Goal: Share content

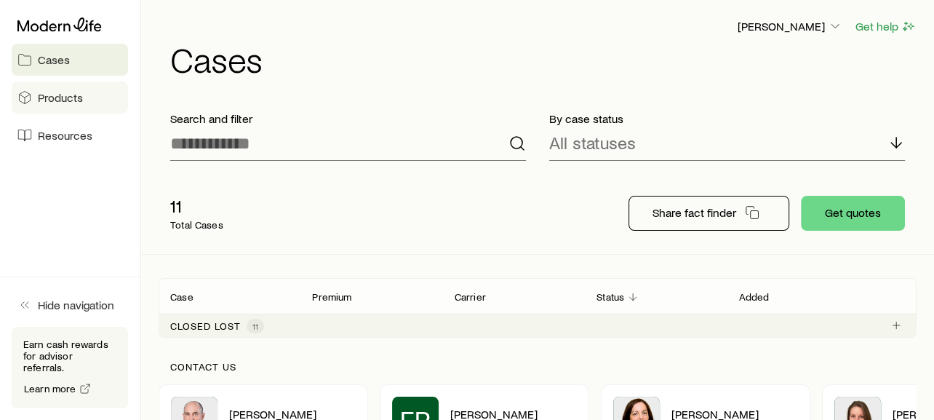
click at [67, 105] on link "Products" at bounding box center [70, 97] width 116 height 32
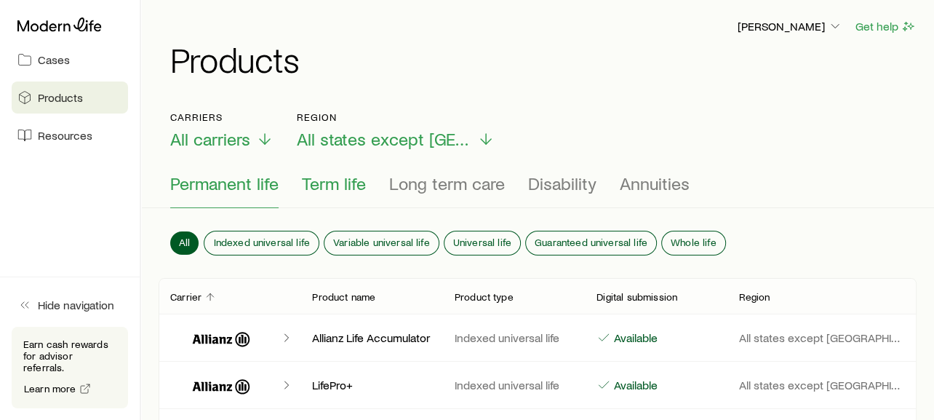
click at [315, 177] on span "Term life" at bounding box center [334, 183] width 64 height 20
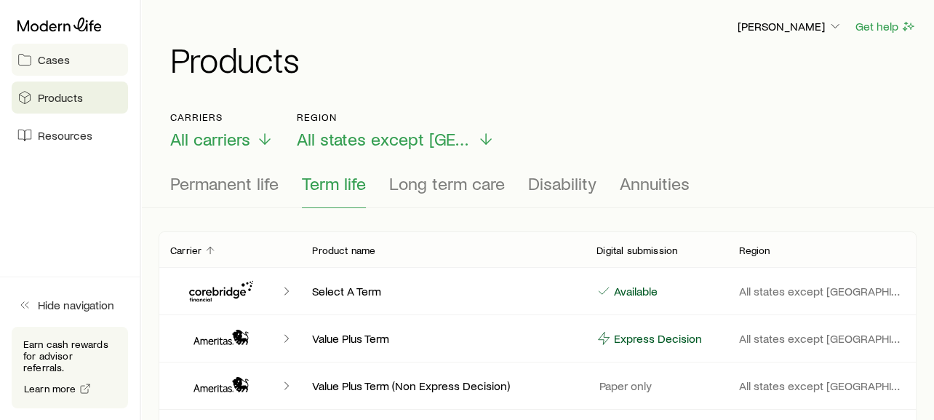
click at [60, 60] on span "Cases" at bounding box center [54, 59] width 32 height 15
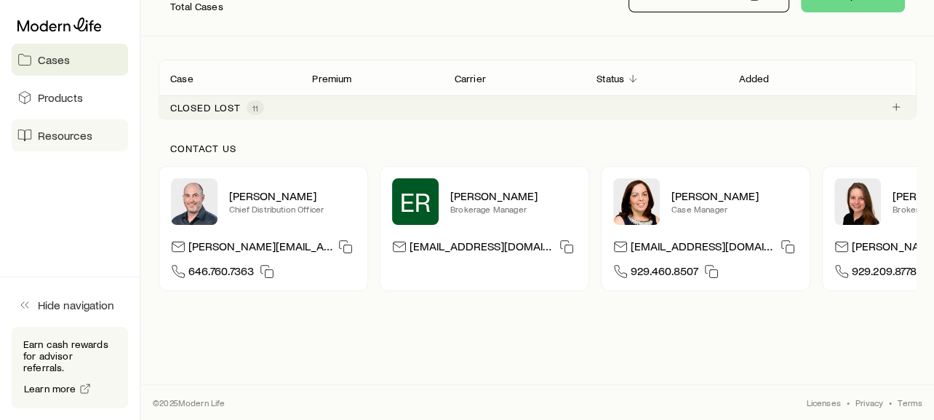
click at [52, 122] on link "Resources" at bounding box center [70, 135] width 116 height 32
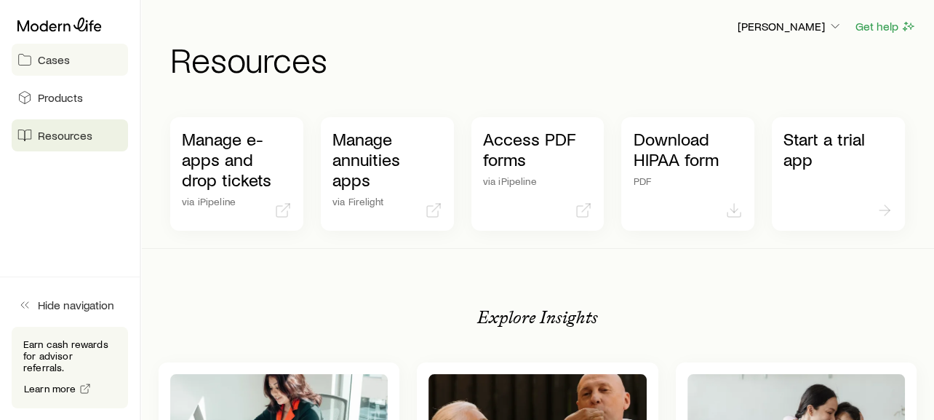
click at [38, 54] on span "Cases" at bounding box center [54, 59] width 32 height 15
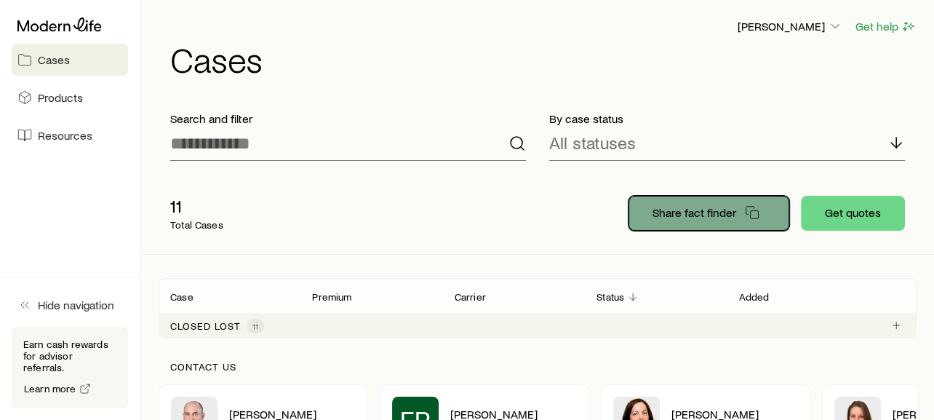
click at [721, 214] on p "Share fact finder" at bounding box center [695, 212] width 84 height 15
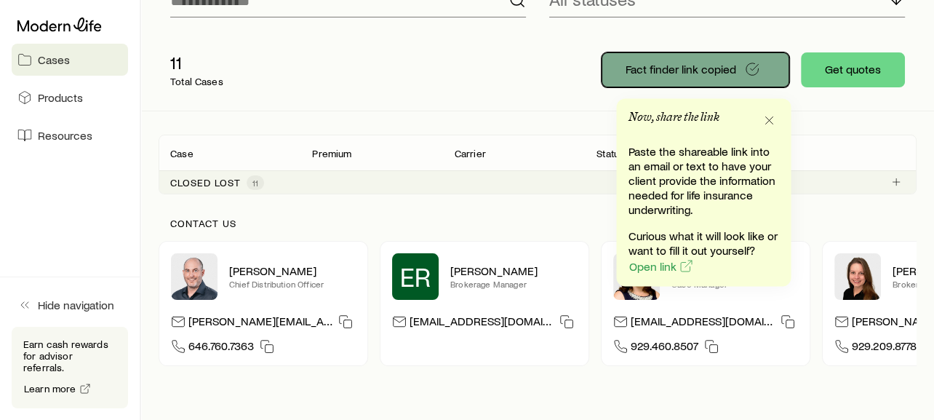
scroll to position [144, 0]
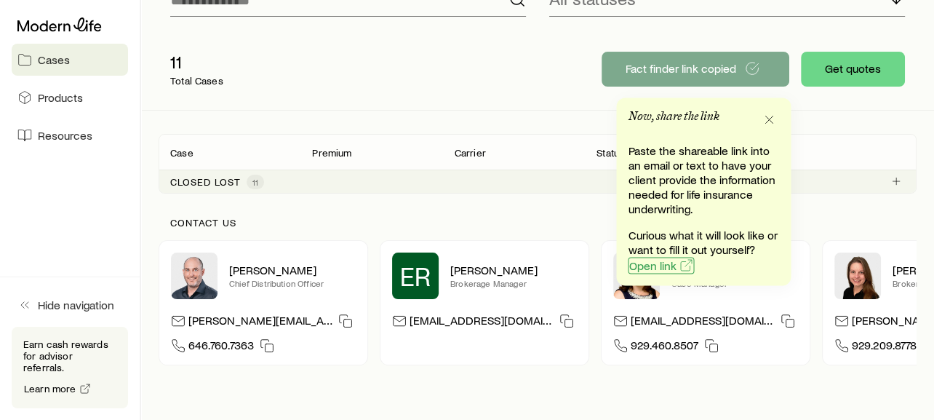
click at [651, 260] on span "Open link" at bounding box center [652, 265] width 47 height 12
